Goal: Task Accomplishment & Management: Use online tool/utility

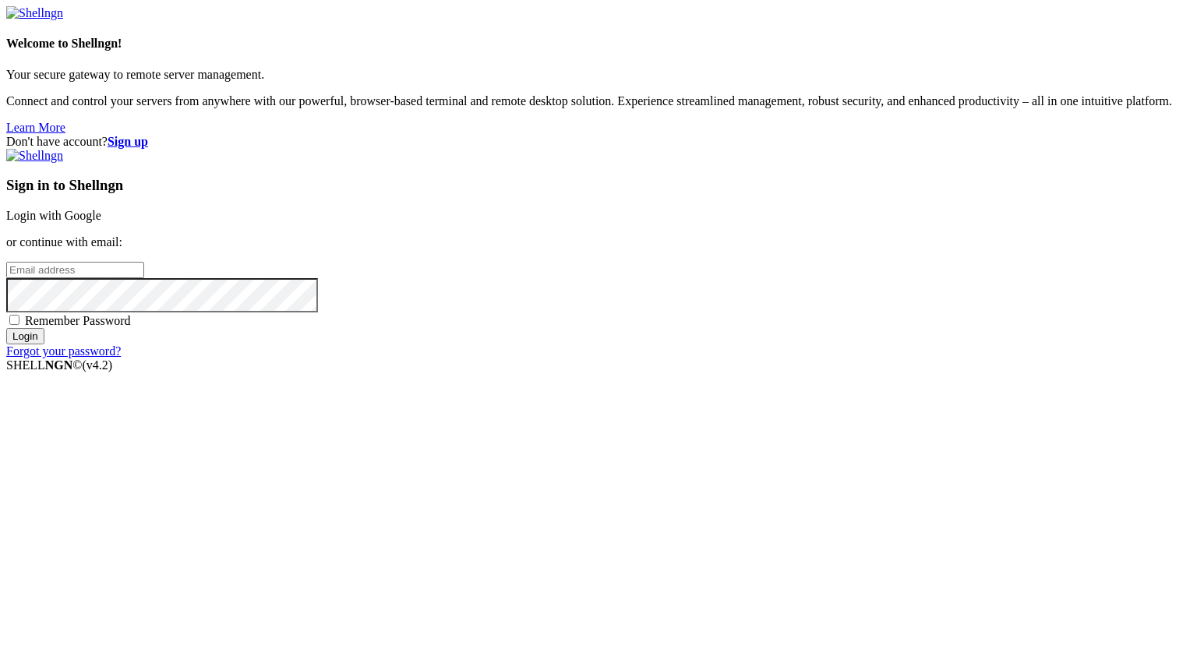
type input "[PERSON_NAME][EMAIL_ADDRESS][DOMAIN_NAME]"
click at [44, 345] on input "Login" at bounding box center [25, 336] width 38 height 16
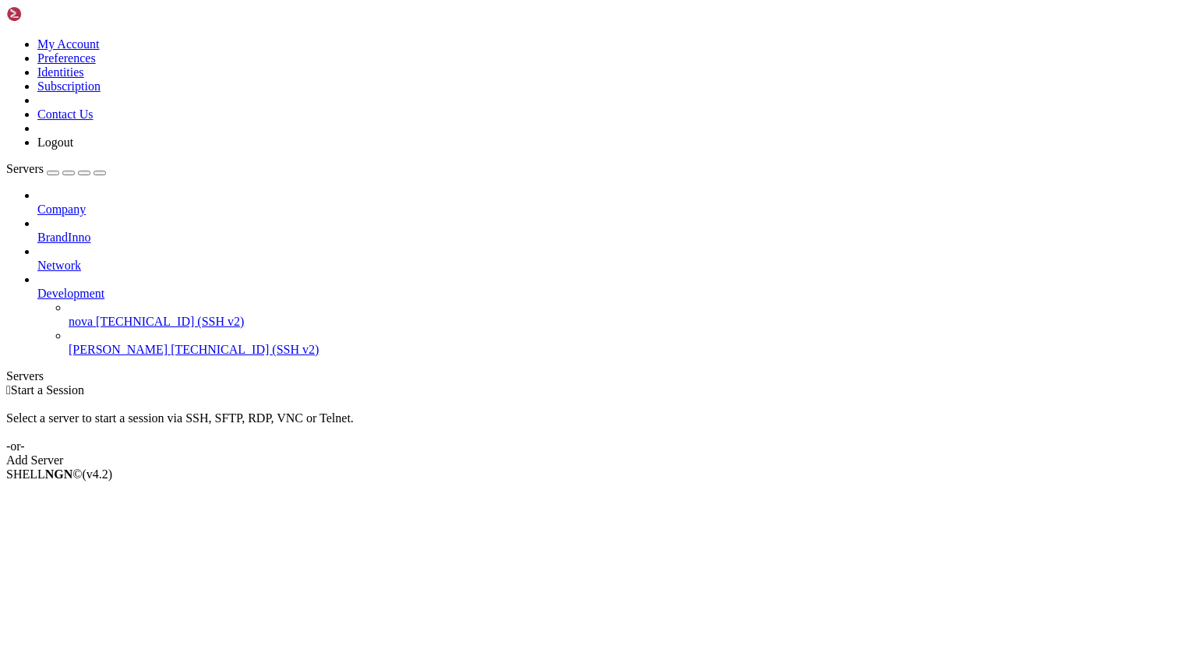
click at [171, 343] on span "[TECHNICAL_ID] (SSH v2)" at bounding box center [245, 349] width 148 height 13
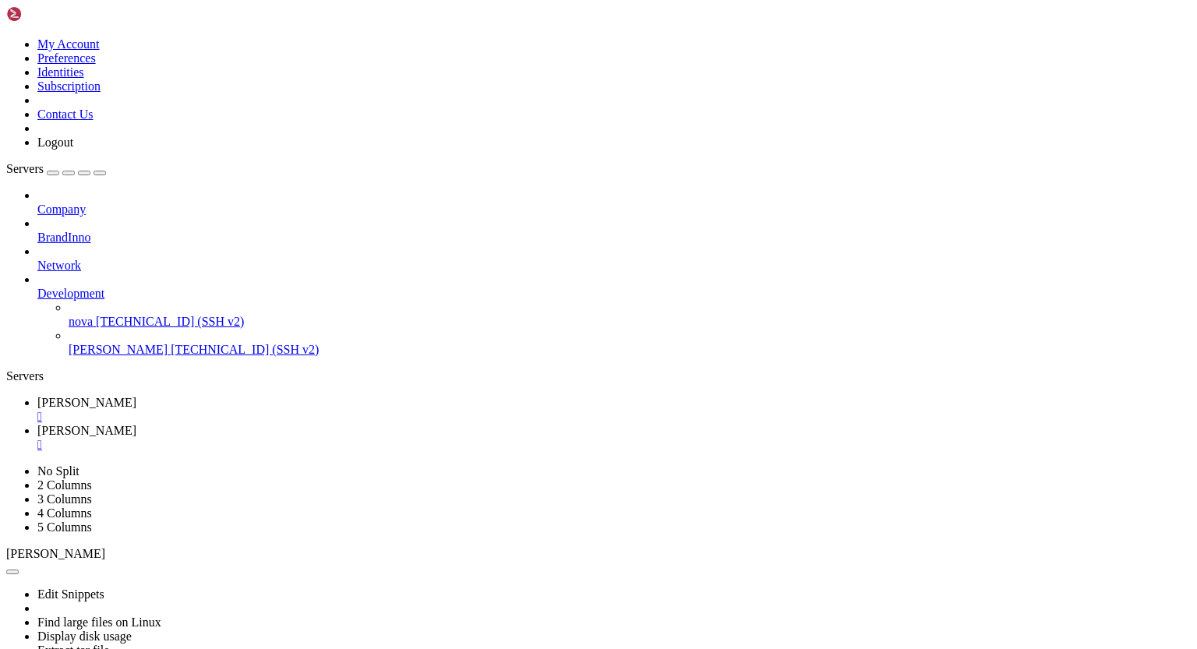
click at [136, 396] on span "[PERSON_NAME]" at bounding box center [86, 402] width 99 height 13
drag, startPoint x: 13, startPoint y: 1242, endPoint x: 223, endPoint y: 1241, distance: 209.7
click at [136, 424] on span "[PERSON_NAME]" at bounding box center [86, 430] width 99 height 13
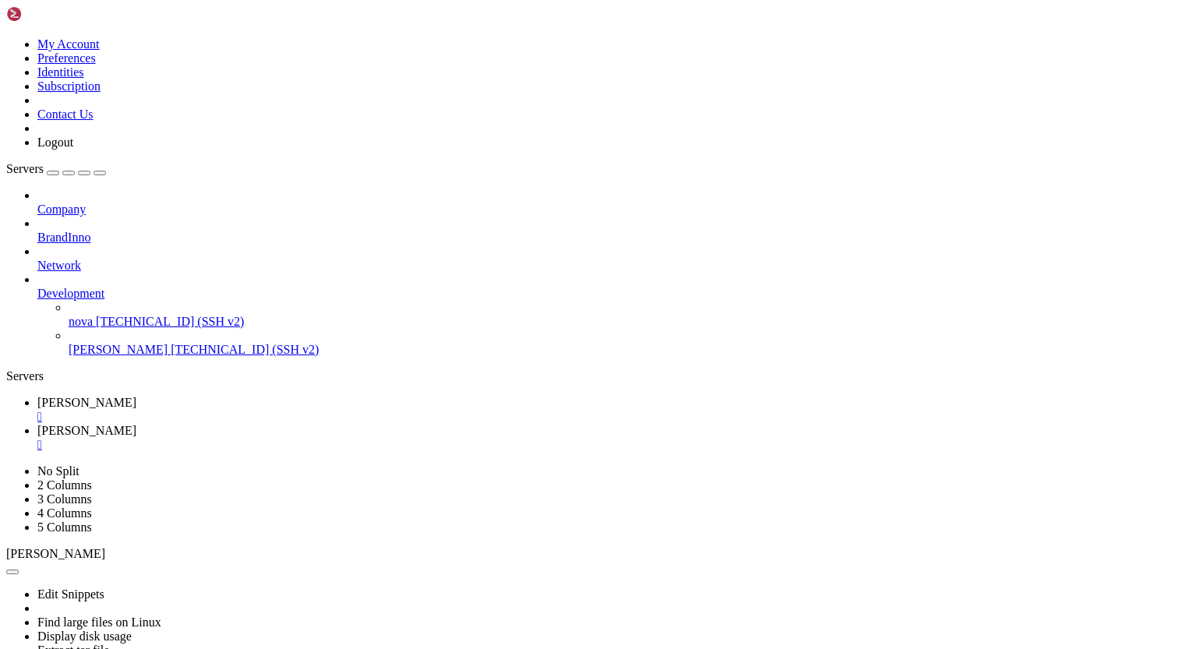
click at [136, 396] on span "[PERSON_NAME]" at bounding box center [86, 402] width 99 height 13
drag, startPoint x: 145, startPoint y: 1243, endPoint x: 221, endPoint y: 1239, distance: 75.7
click at [136, 424] on span "[PERSON_NAME]" at bounding box center [86, 430] width 99 height 13
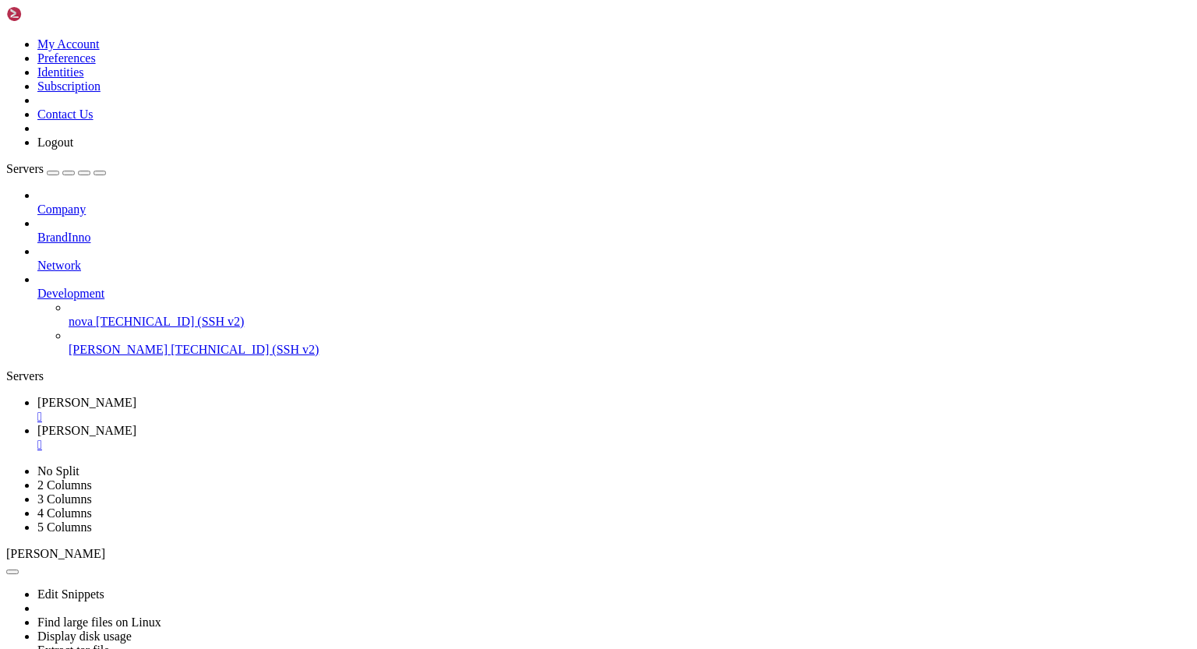
click at [136, 396] on span "[PERSON_NAME]" at bounding box center [86, 402] width 99 height 13
drag, startPoint x: 12, startPoint y: 709, endPoint x: 228, endPoint y: 862, distance: 264.5
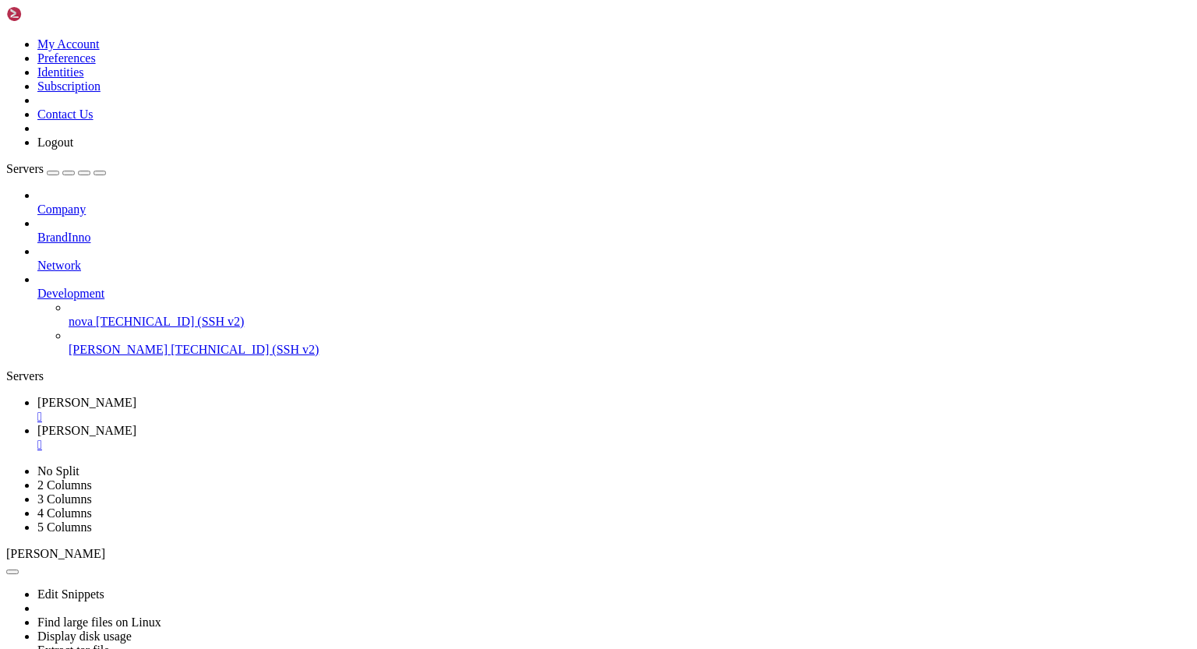
click at [307, 424] on link "[PERSON_NAME] " at bounding box center [614, 438] width 1154 height 28
drag, startPoint x: 16, startPoint y: 1275, endPoint x: 348, endPoint y: 1401, distance: 355.2
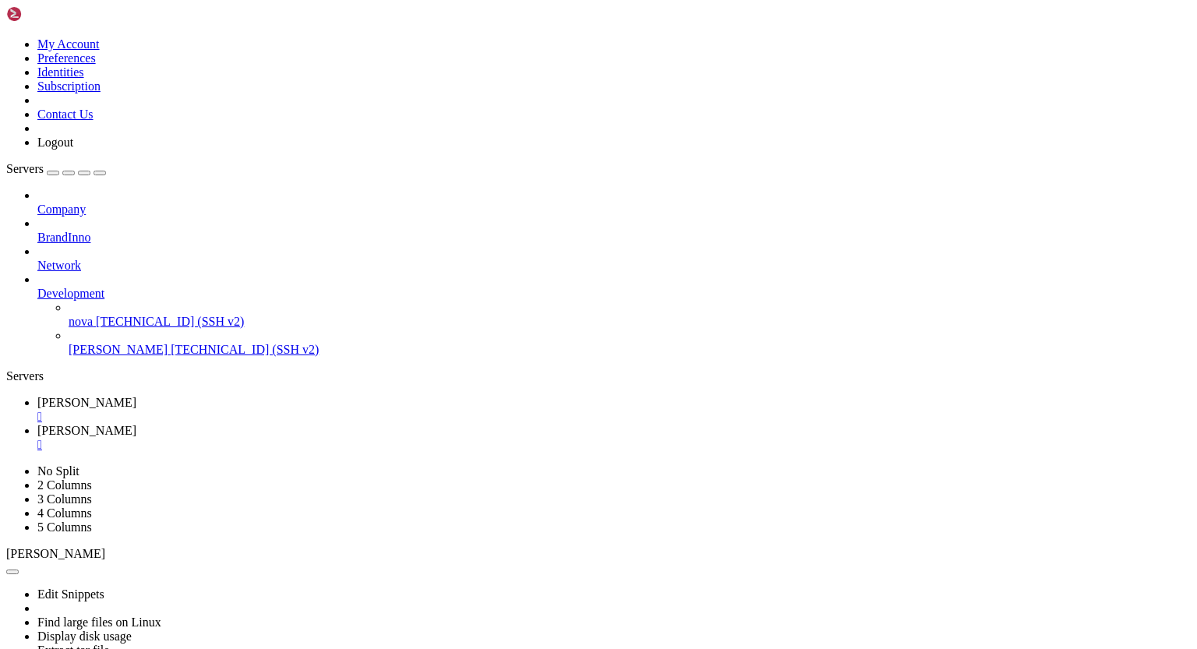
drag, startPoint x: 426, startPoint y: 1263, endPoint x: 283, endPoint y: 1263, distance: 142.6
drag, startPoint x: 273, startPoint y: 1196, endPoint x: 234, endPoint y: 1197, distance: 39.0
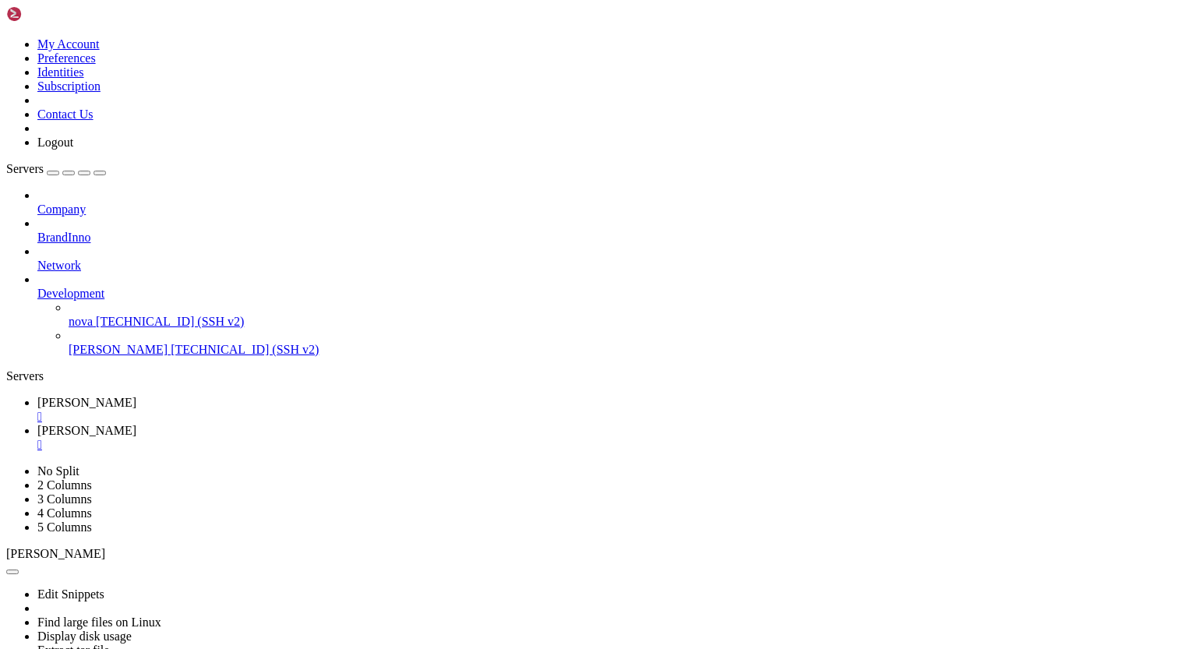
drag, startPoint x: 387, startPoint y: 1183, endPoint x: 284, endPoint y: 1182, distance: 102.9
drag, startPoint x: 454, startPoint y: 1194, endPoint x: 242, endPoint y: 1129, distance: 222.4
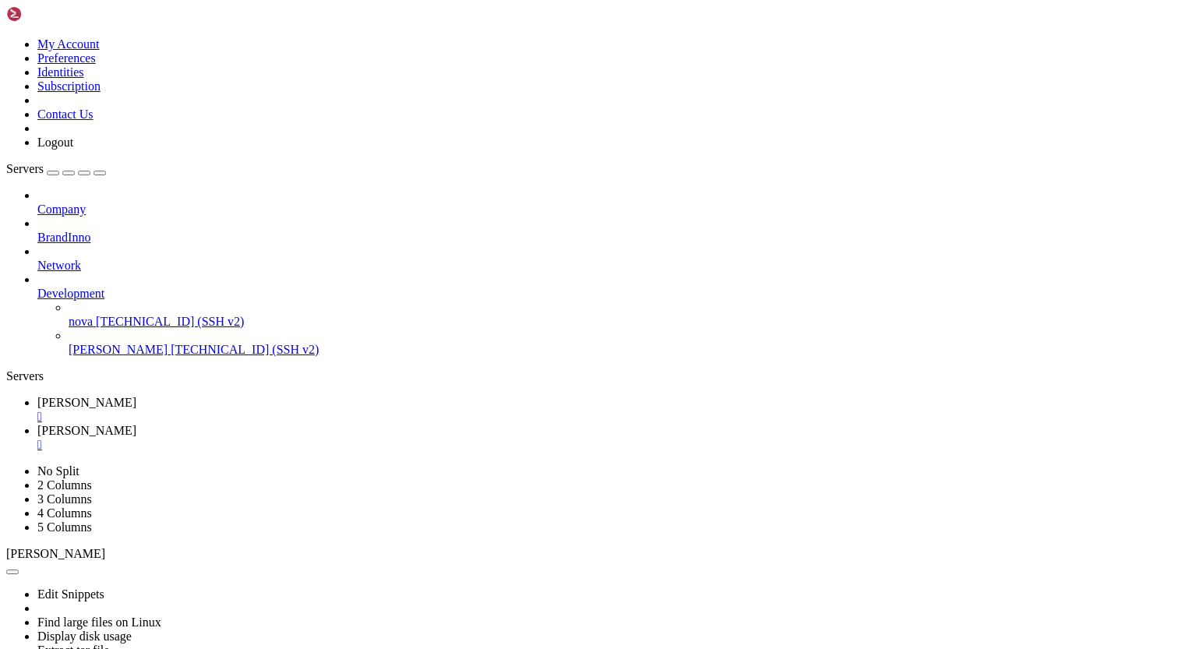
drag, startPoint x: 479, startPoint y: 1182, endPoint x: 284, endPoint y: 1179, distance: 194.9
